Goal: Find specific page/section: Find specific page/section

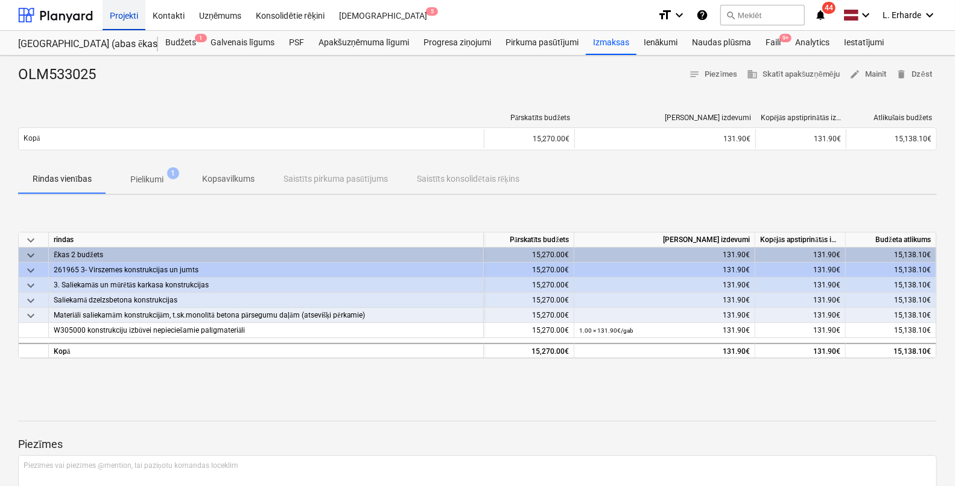
click at [115, 21] on div "Projekti" at bounding box center [124, 14] width 43 height 31
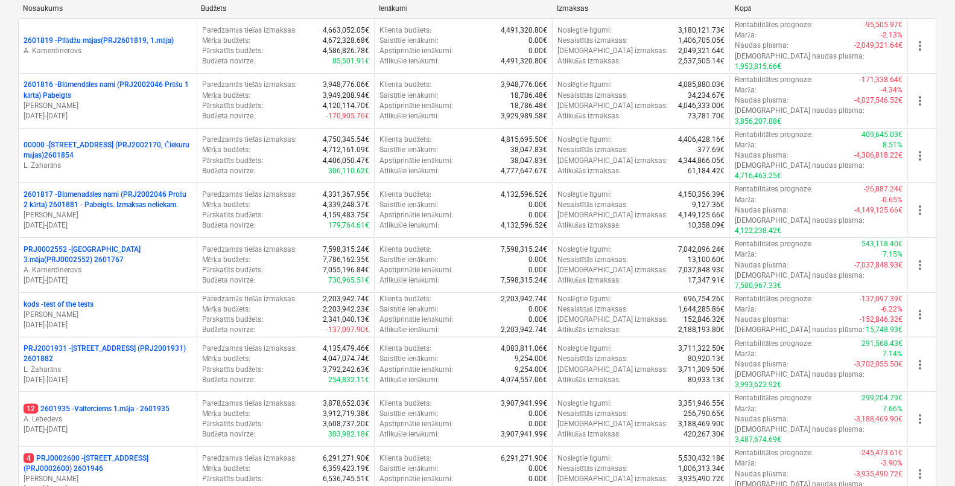
scroll to position [301, 0]
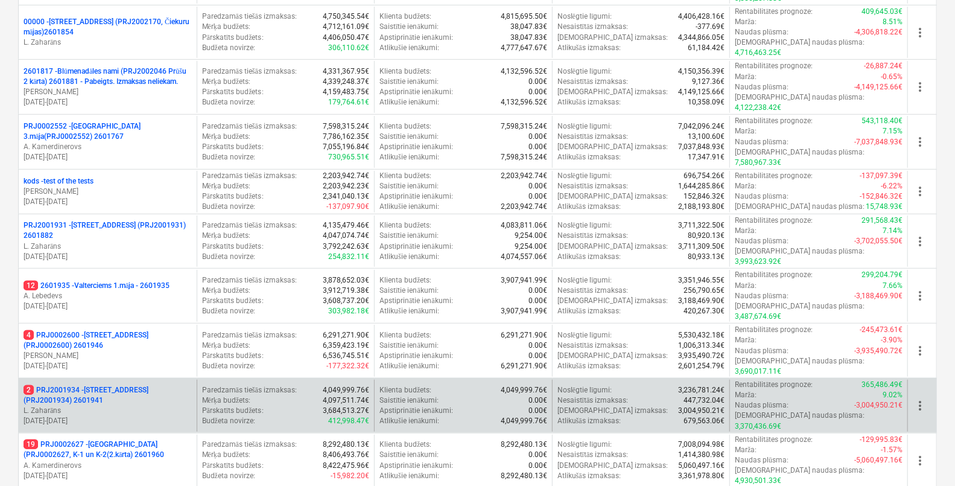
click at [89, 385] on p "2 PRJ2001934 - [STREET_ADDRESS] (PRJ2001934) 2601941" at bounding box center [108, 395] width 168 height 21
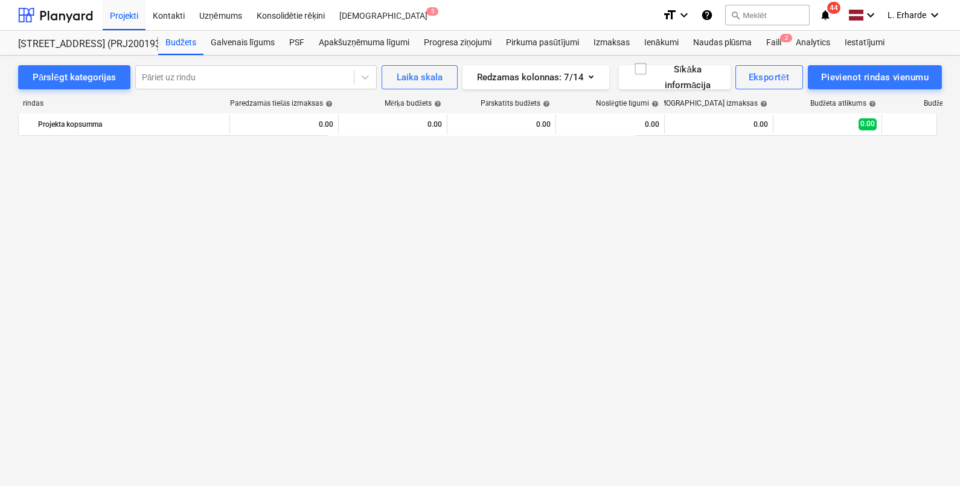
scroll to position [1225, 0]
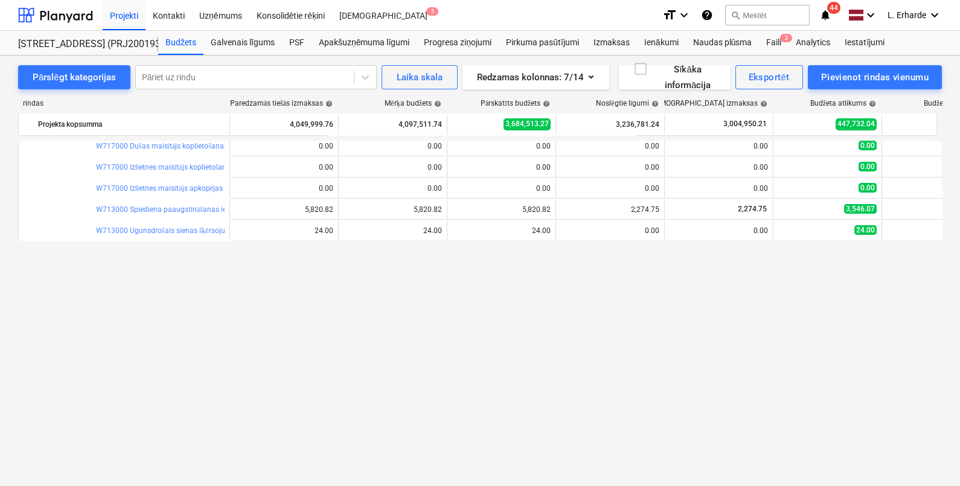
scroll to position [646, 0]
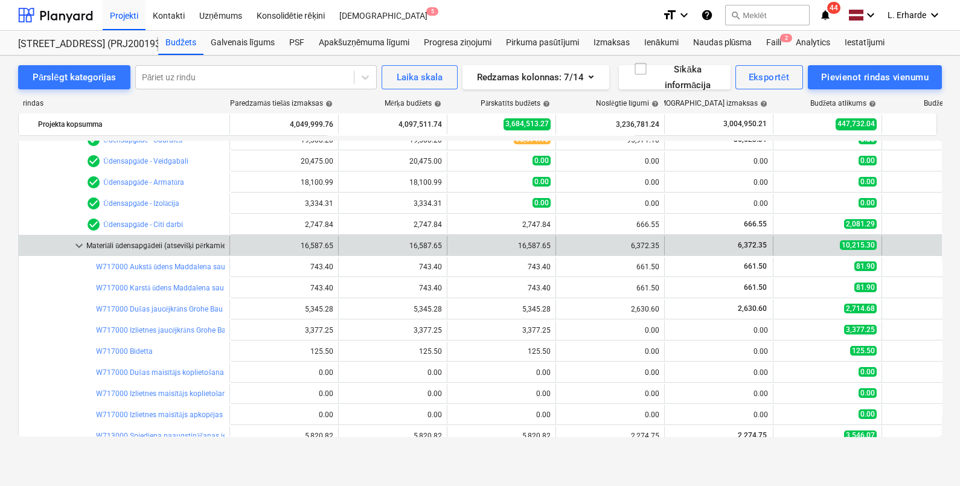
click at [78, 244] on span "keyboard_arrow_down" at bounding box center [79, 245] width 14 height 14
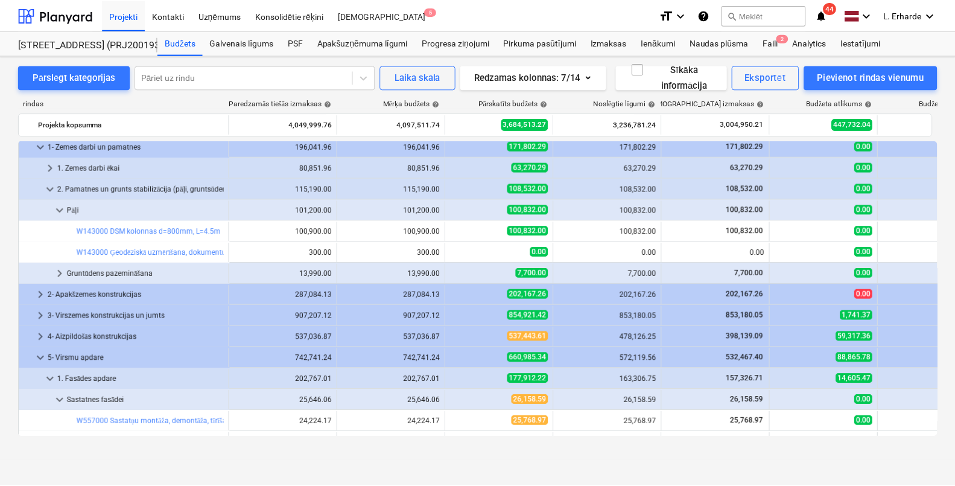
scroll to position [0, 0]
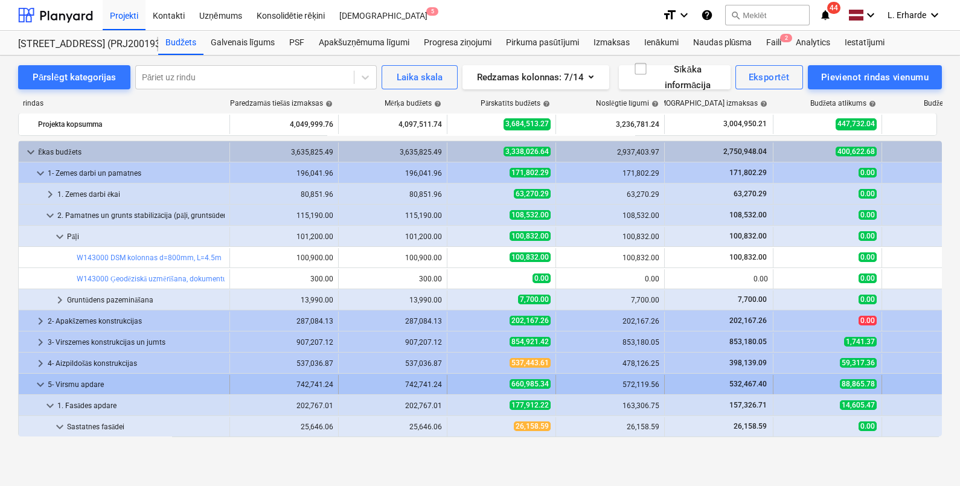
click at [38, 379] on span "keyboard_arrow_down" at bounding box center [40, 384] width 14 height 14
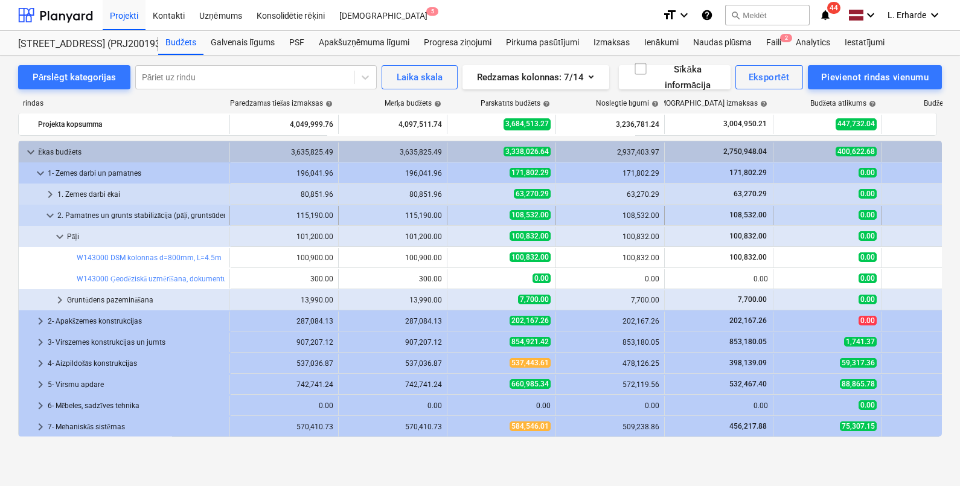
click at [52, 217] on span "keyboard_arrow_down" at bounding box center [50, 215] width 14 height 14
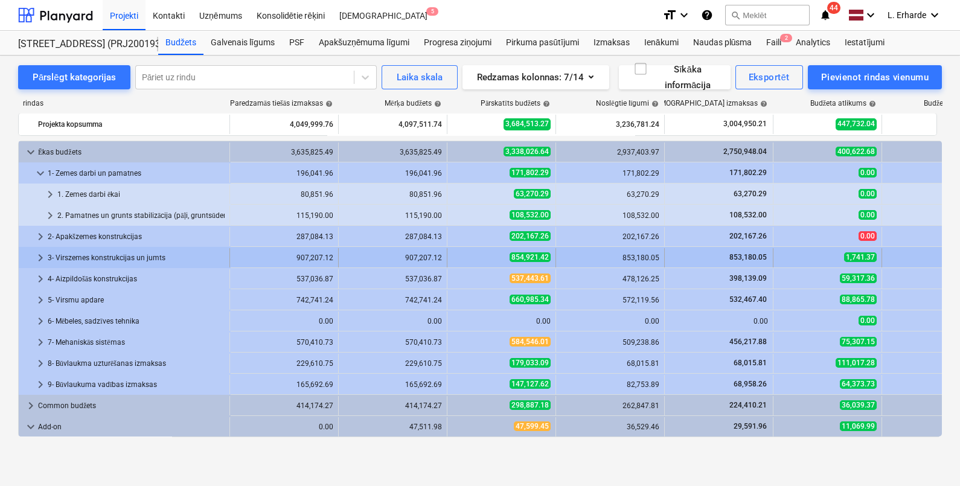
click at [40, 258] on span "keyboard_arrow_right" at bounding box center [40, 257] width 14 height 14
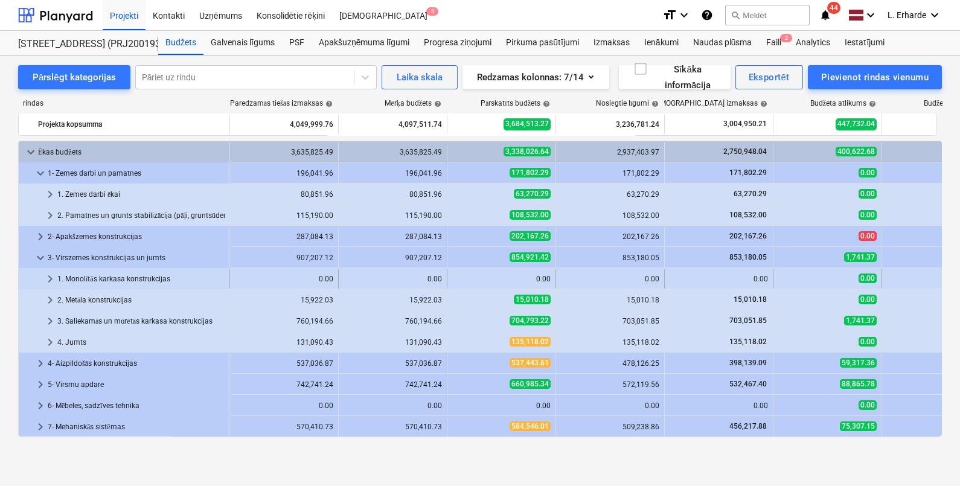
click at [49, 277] on span "keyboard_arrow_right" at bounding box center [50, 279] width 14 height 14
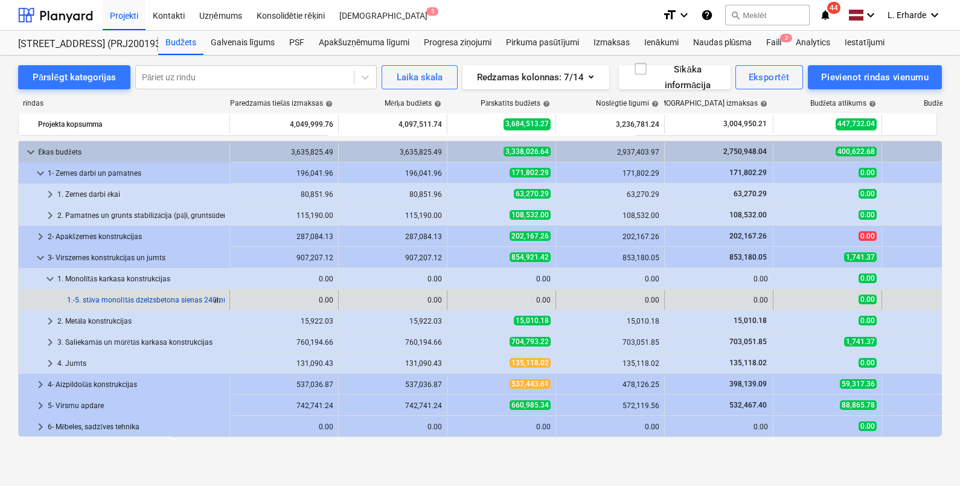
click at [91, 304] on link "1.-5. stāva monolītās dzelzsbetona sienas 240mm" at bounding box center [148, 300] width 163 height 8
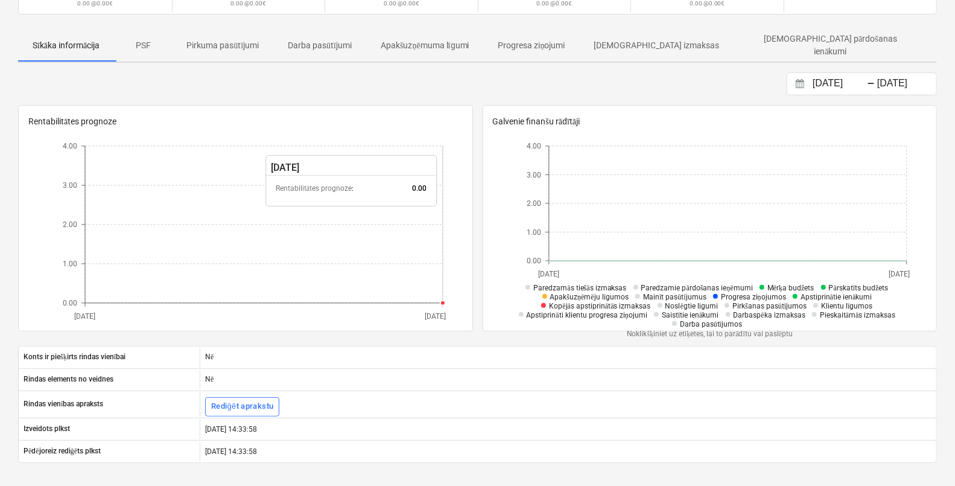
scroll to position [150, 0]
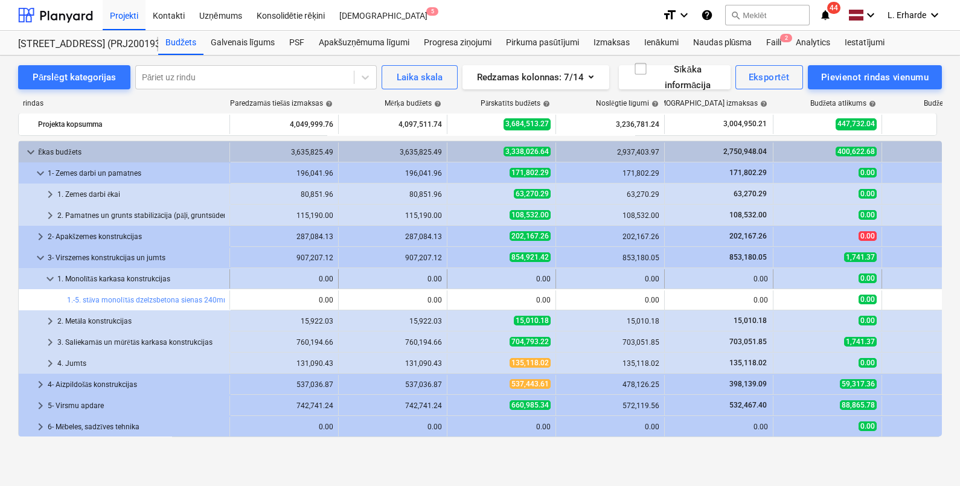
click at [49, 276] on span "keyboard_arrow_down" at bounding box center [50, 279] width 14 height 14
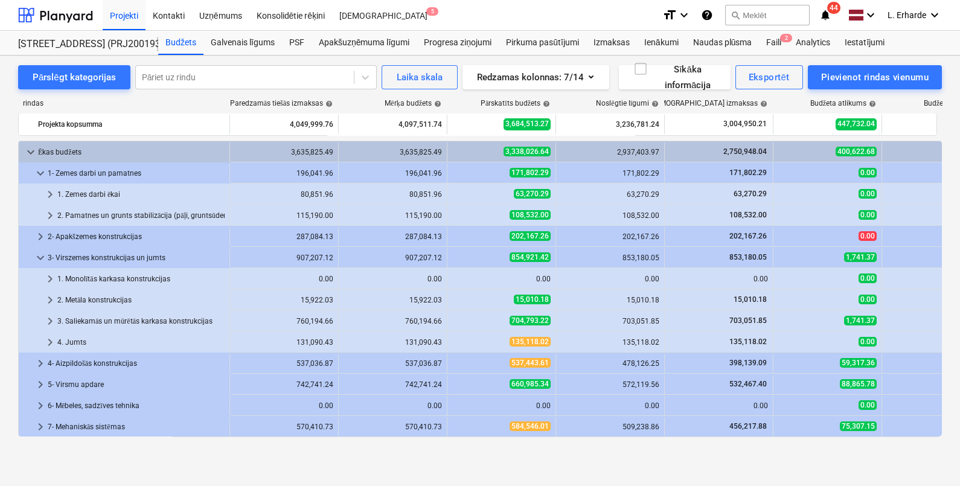
click at [49, 276] on span "keyboard_arrow_right" at bounding box center [50, 279] width 14 height 14
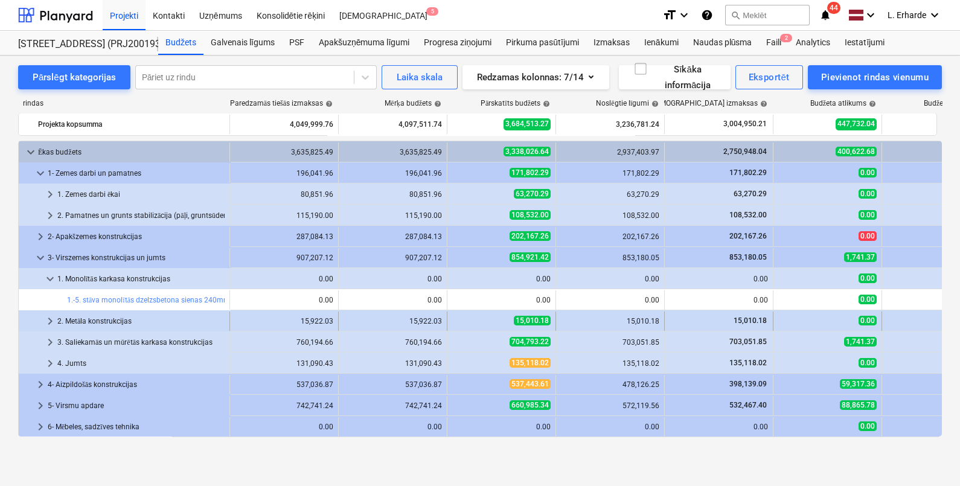
click at [46, 322] on span "keyboard_arrow_right" at bounding box center [50, 321] width 14 height 14
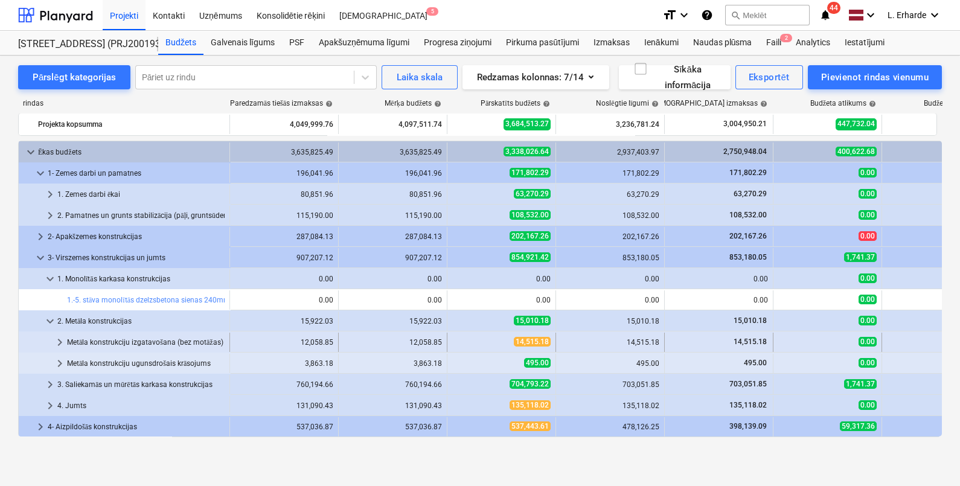
click at [57, 342] on span "keyboard_arrow_right" at bounding box center [60, 342] width 14 height 14
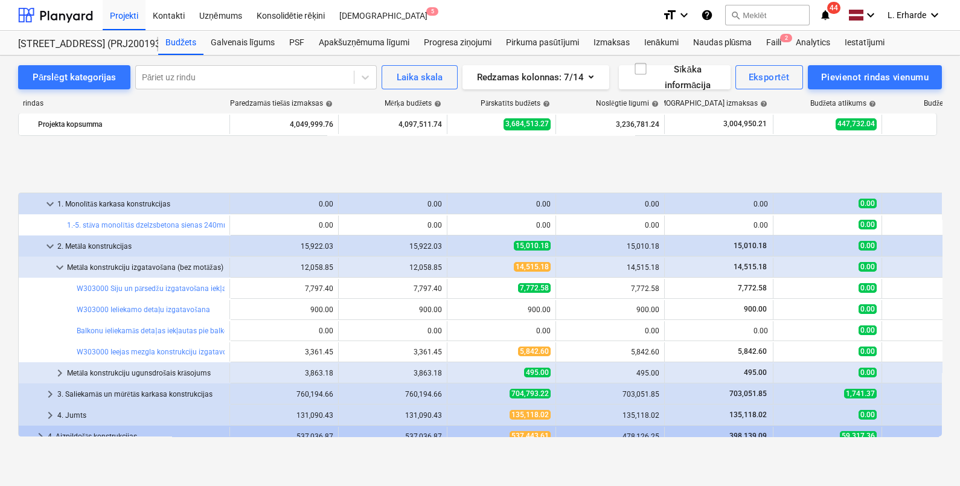
scroll to position [150, 0]
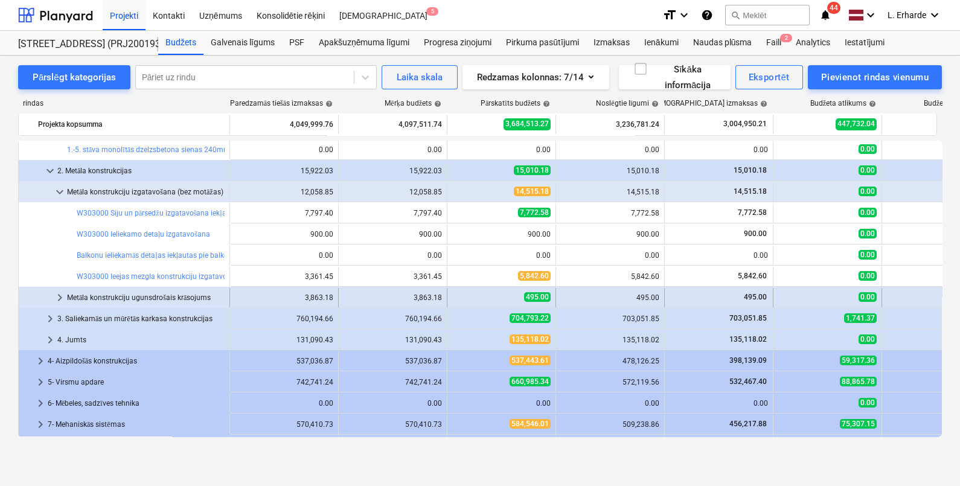
click at [63, 296] on span "keyboard_arrow_right" at bounding box center [60, 297] width 14 height 14
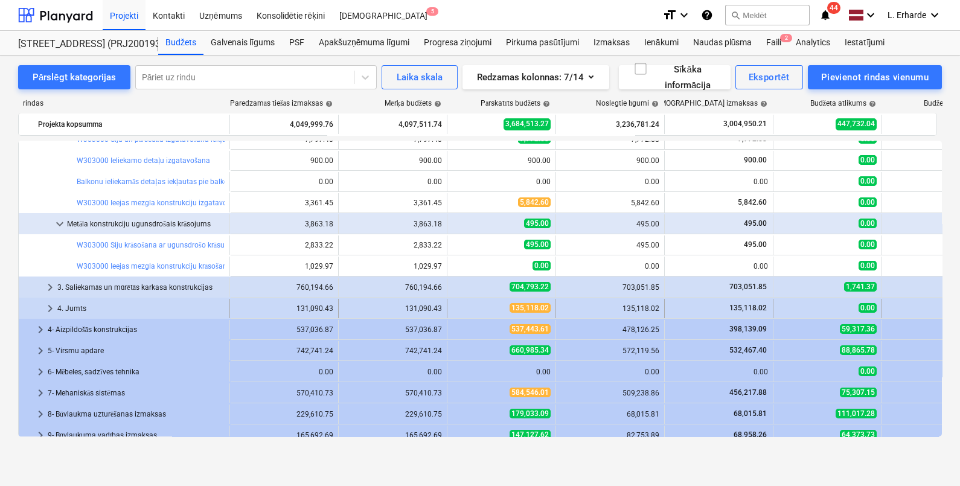
scroll to position [226, 0]
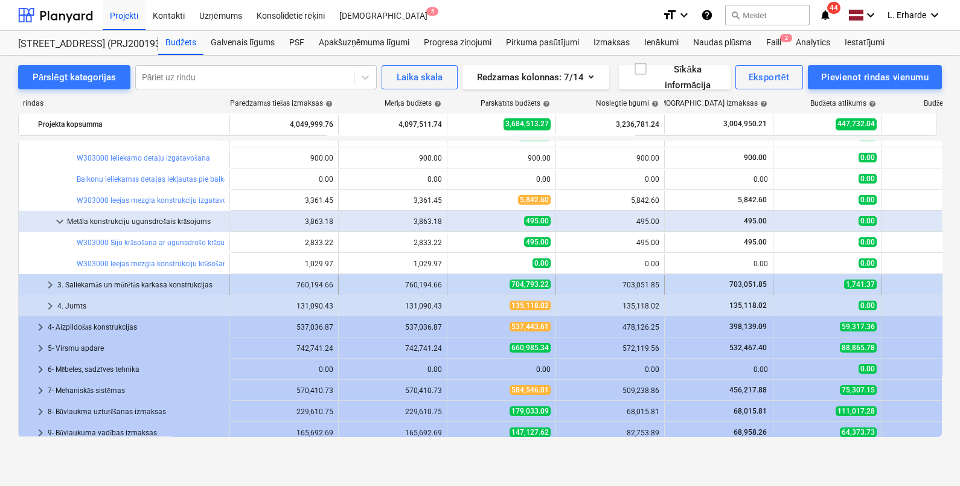
click at [47, 284] on span "keyboard_arrow_right" at bounding box center [50, 285] width 14 height 14
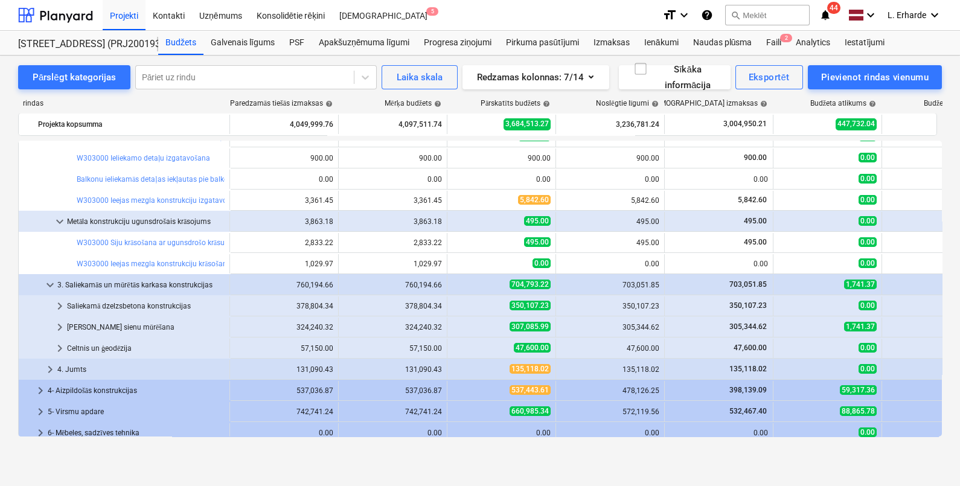
click at [63, 306] on span "keyboard_arrow_right" at bounding box center [60, 306] width 14 height 14
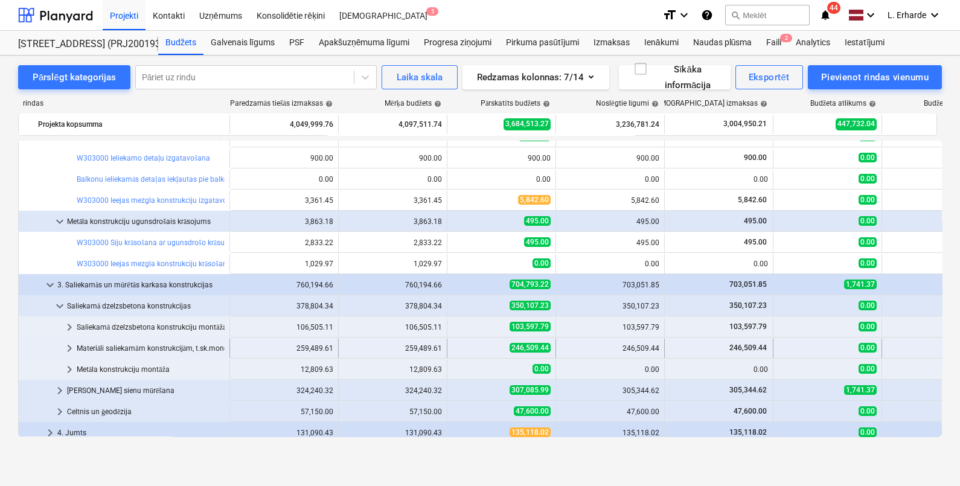
click at [156, 344] on div "Materiāli saliekamām konstrukcijām, t.sk.monolītā betona pārsegumu daļām (atsev…" at bounding box center [151, 348] width 148 height 19
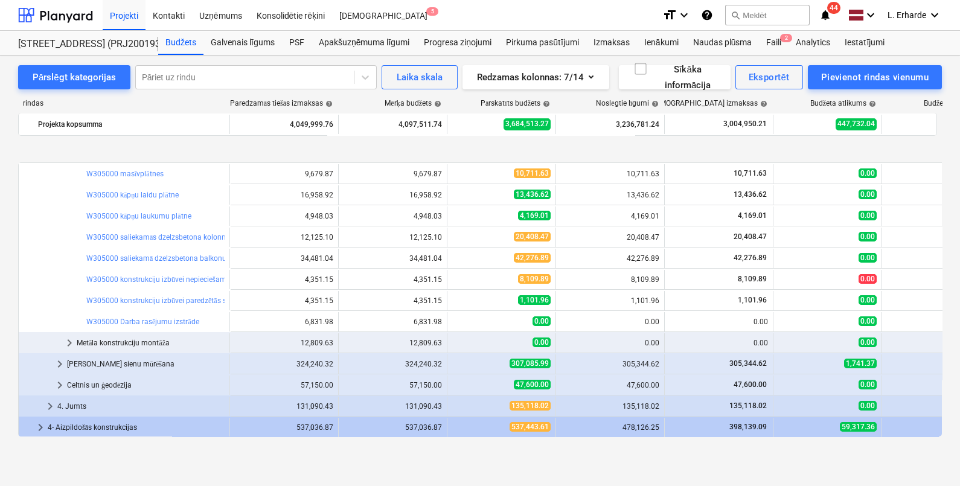
scroll to position [603, 0]
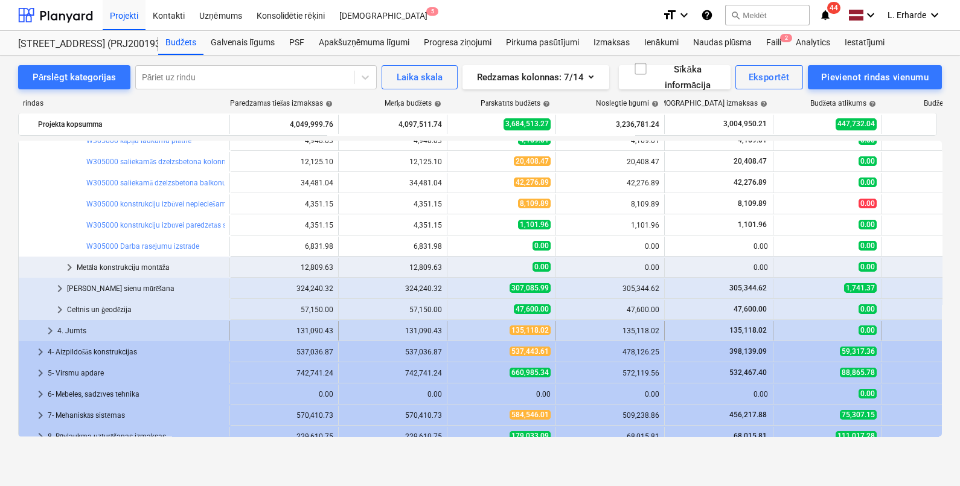
click at [51, 328] on span "keyboard_arrow_right" at bounding box center [50, 330] width 14 height 14
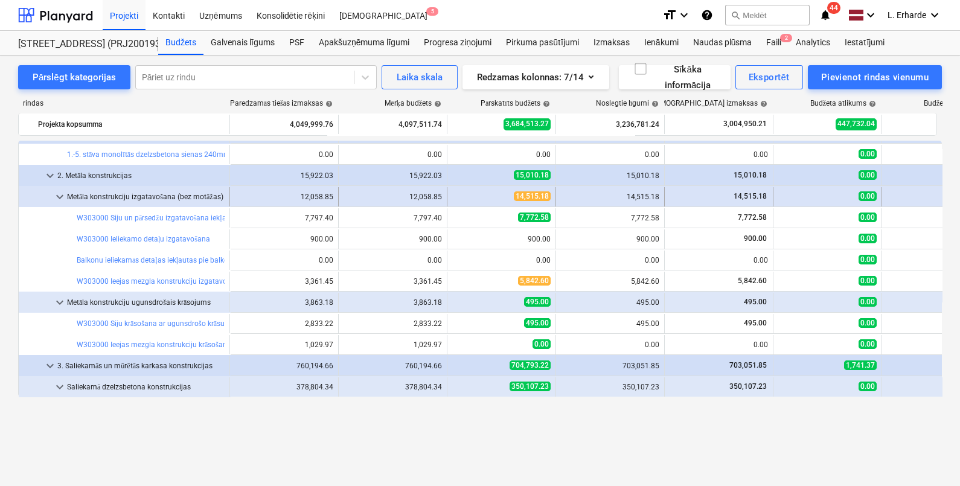
scroll to position [75, 0]
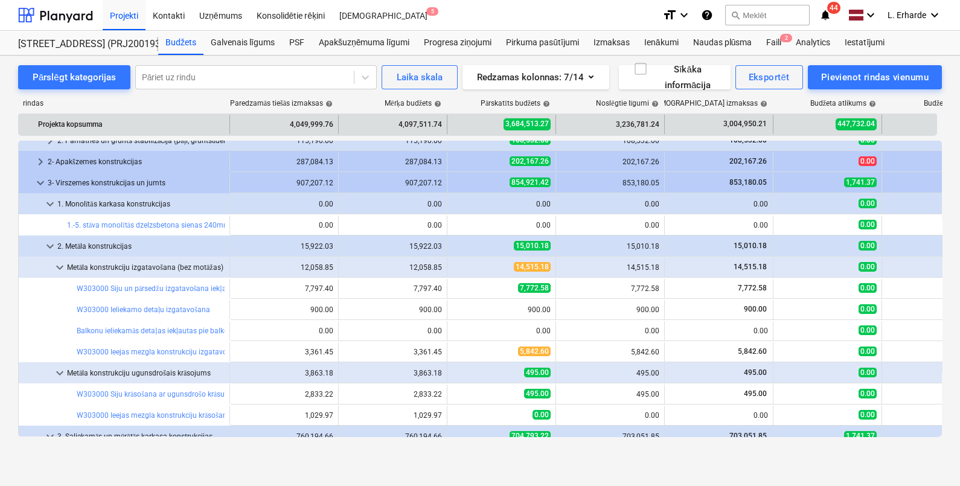
drag, startPoint x: 229, startPoint y: 126, endPoint x: 269, endPoint y: 126, distance: 39.8
click at [269, 126] on div "Projekta kopsumma 4,049,999.76 4,097,511.74 3,684,513.27 3,236,781.24 3,004,950…" at bounding box center [520, 124] width 1002 height 19
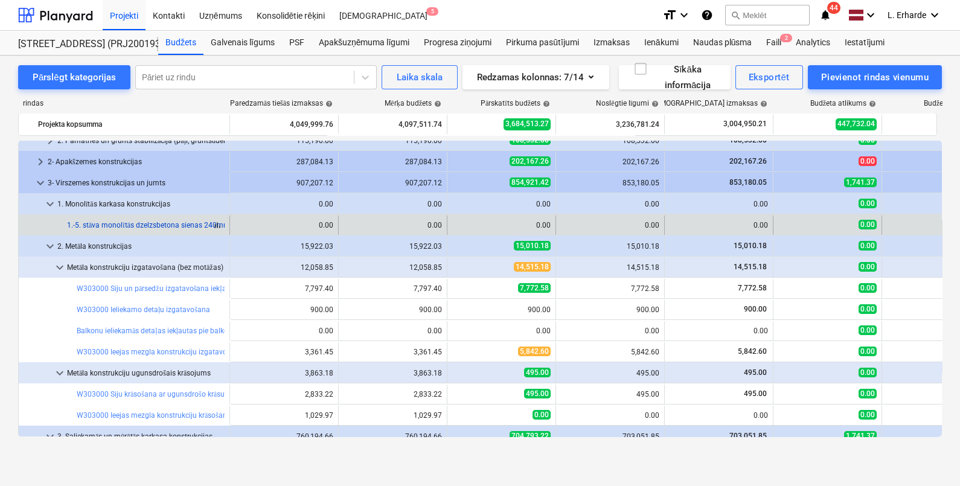
click at [193, 221] on link "1.-5. stāva monolītās dzelzsbetona sienas 240mm" at bounding box center [148, 225] width 163 height 8
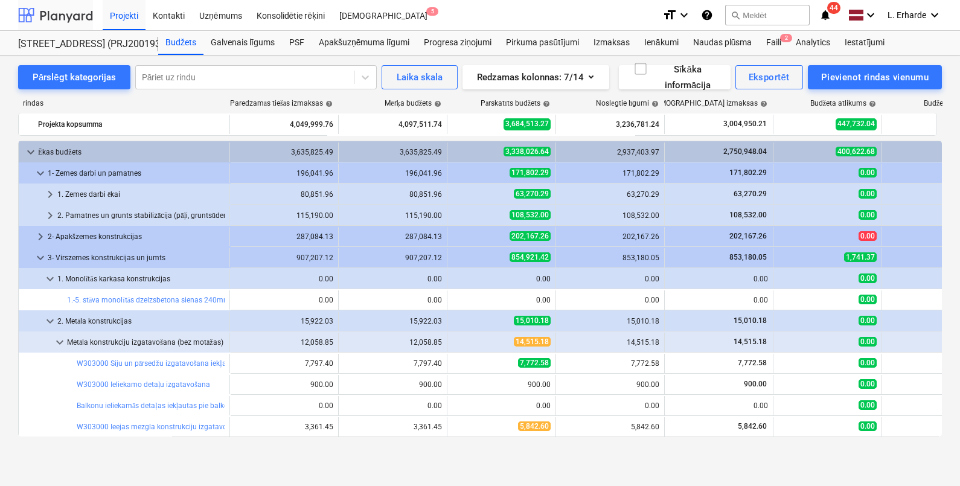
scroll to position [75, 0]
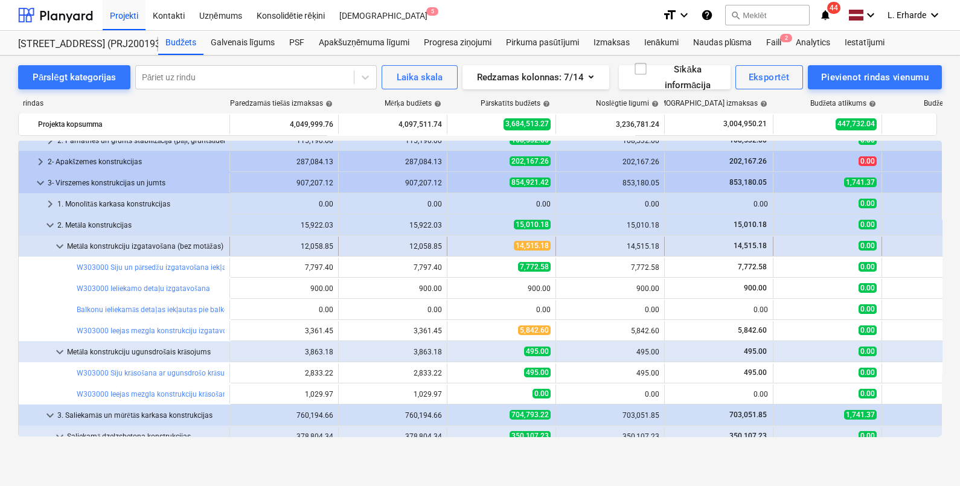
click at [60, 247] on span "keyboard_arrow_down" at bounding box center [60, 246] width 14 height 14
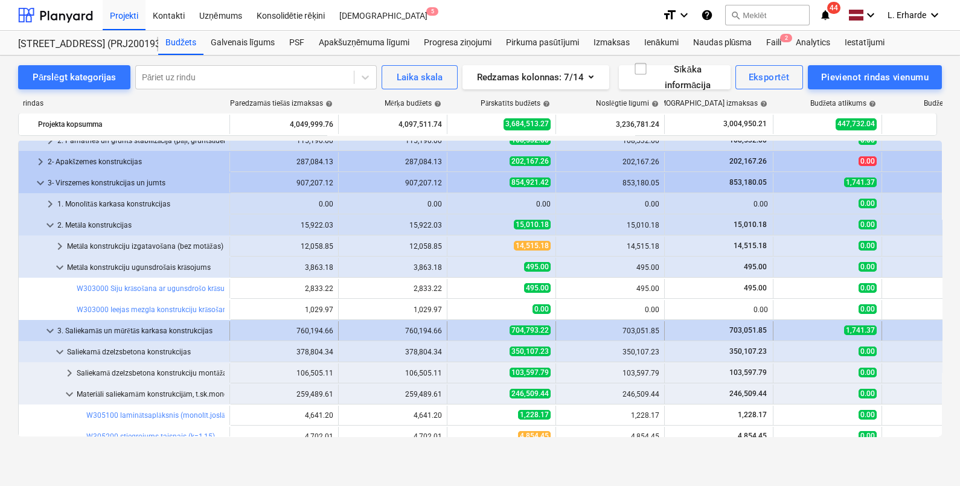
click at [48, 326] on span "keyboard_arrow_down" at bounding box center [50, 330] width 14 height 14
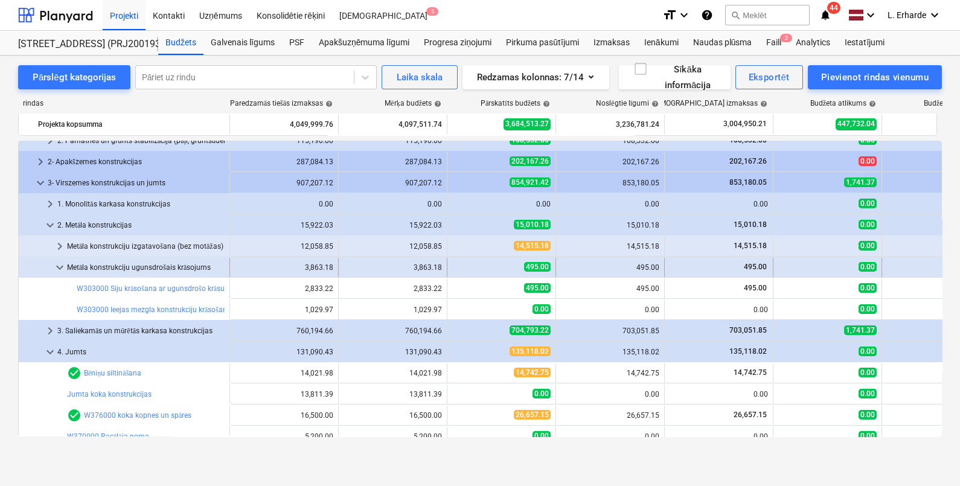
click at [62, 264] on span "keyboard_arrow_down" at bounding box center [60, 267] width 14 height 14
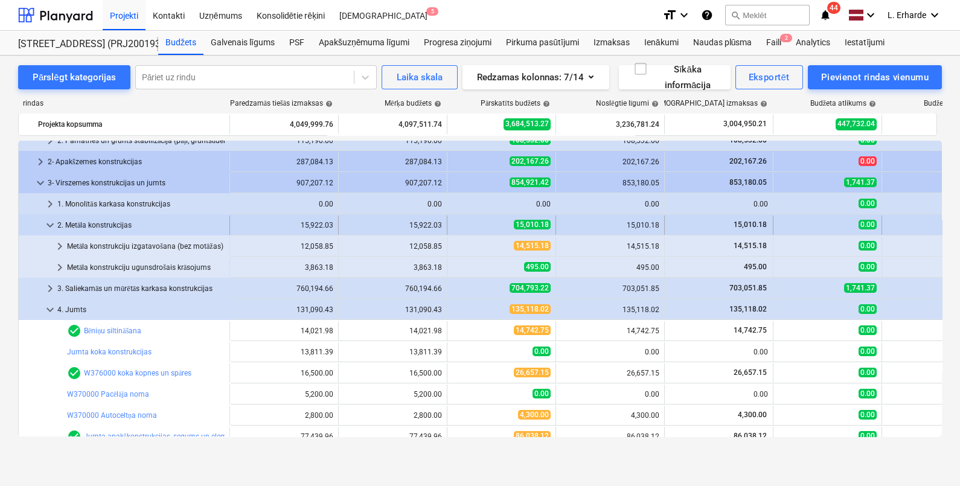
click at [46, 226] on span "keyboard_arrow_down" at bounding box center [50, 225] width 14 height 14
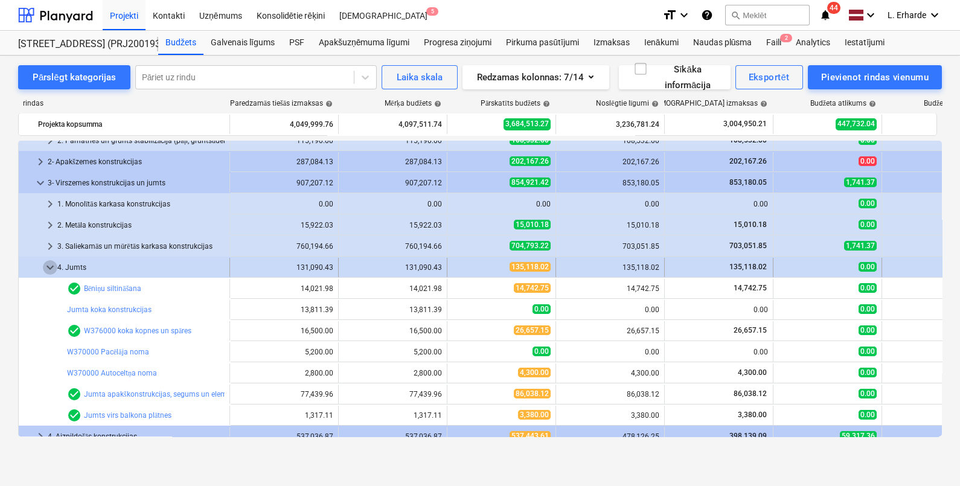
click at [48, 266] on span "keyboard_arrow_down" at bounding box center [50, 267] width 14 height 14
